Goal: Information Seeking & Learning: Understand process/instructions

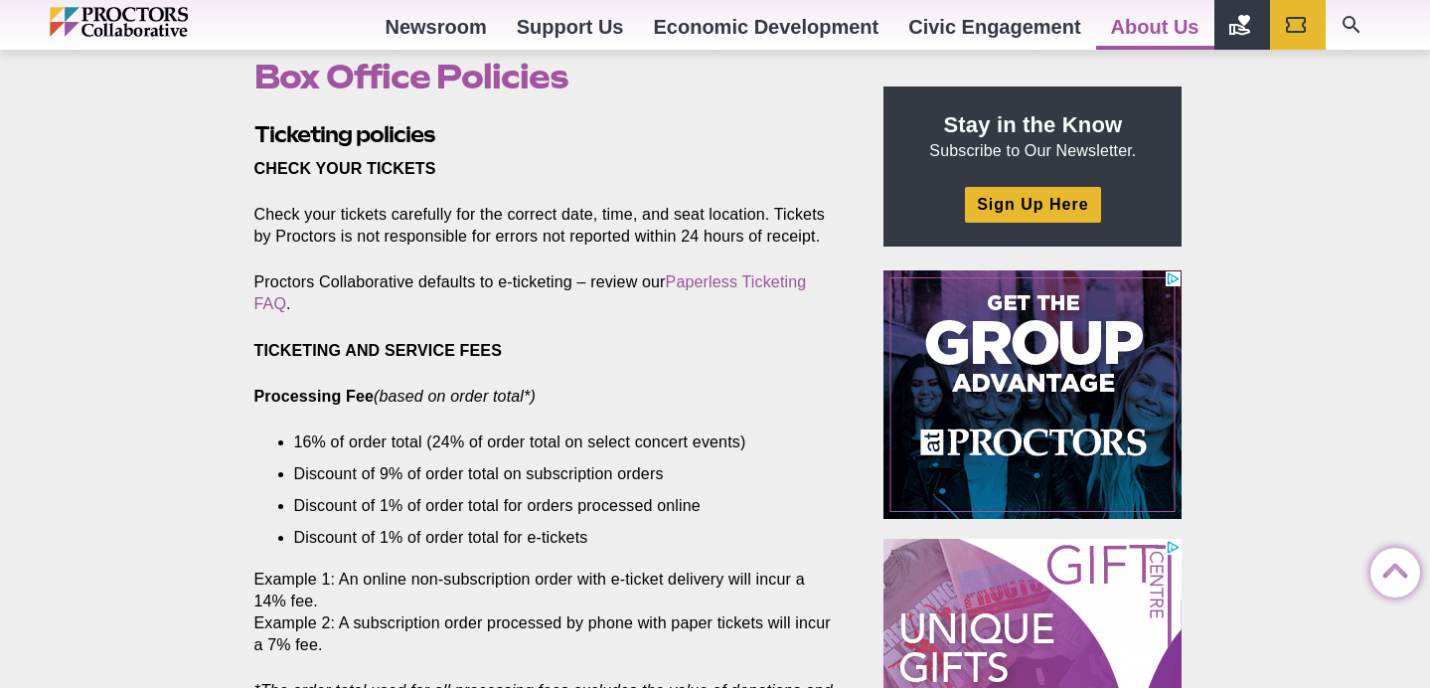
scroll to position [629, 0]
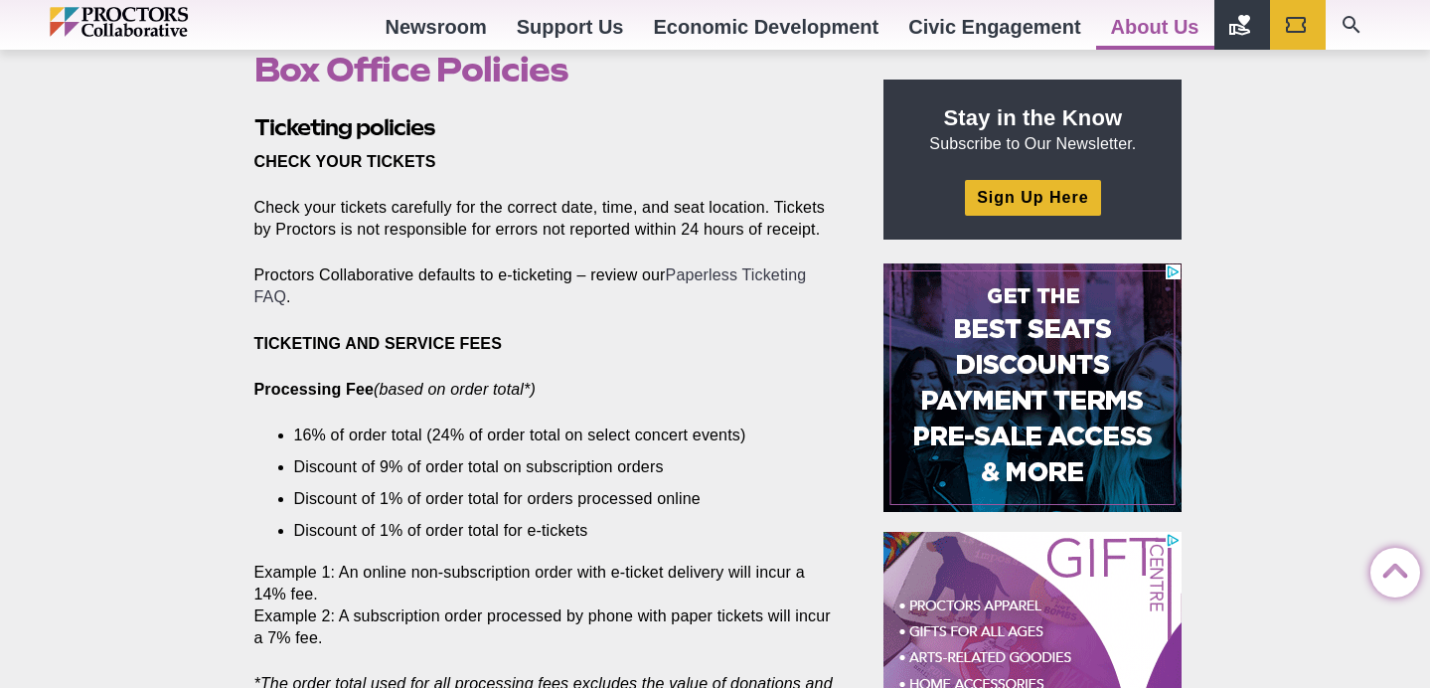
click at [265, 295] on link "Paperless Ticketing FAQ" at bounding box center [530, 285] width 552 height 39
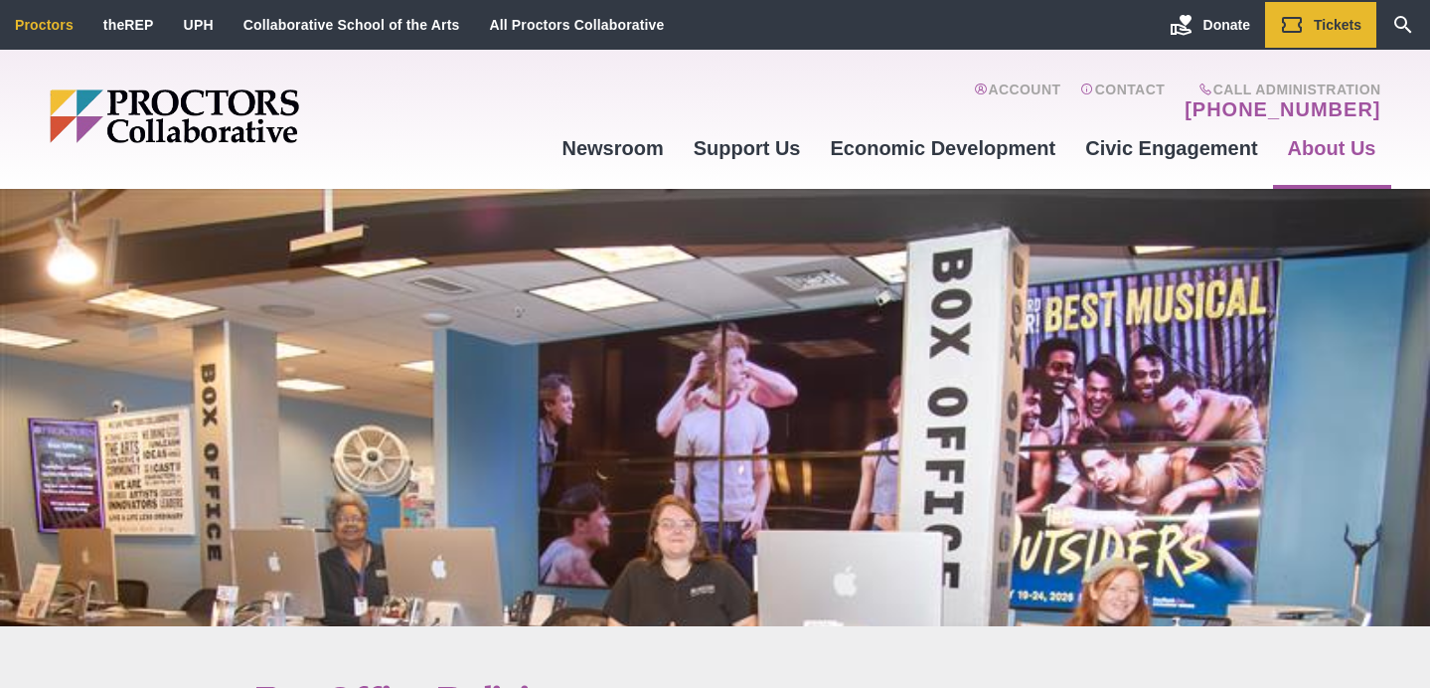
click at [43, 27] on link "Proctors" at bounding box center [44, 25] width 59 height 16
